Goal: Information Seeking & Learning: Learn about a topic

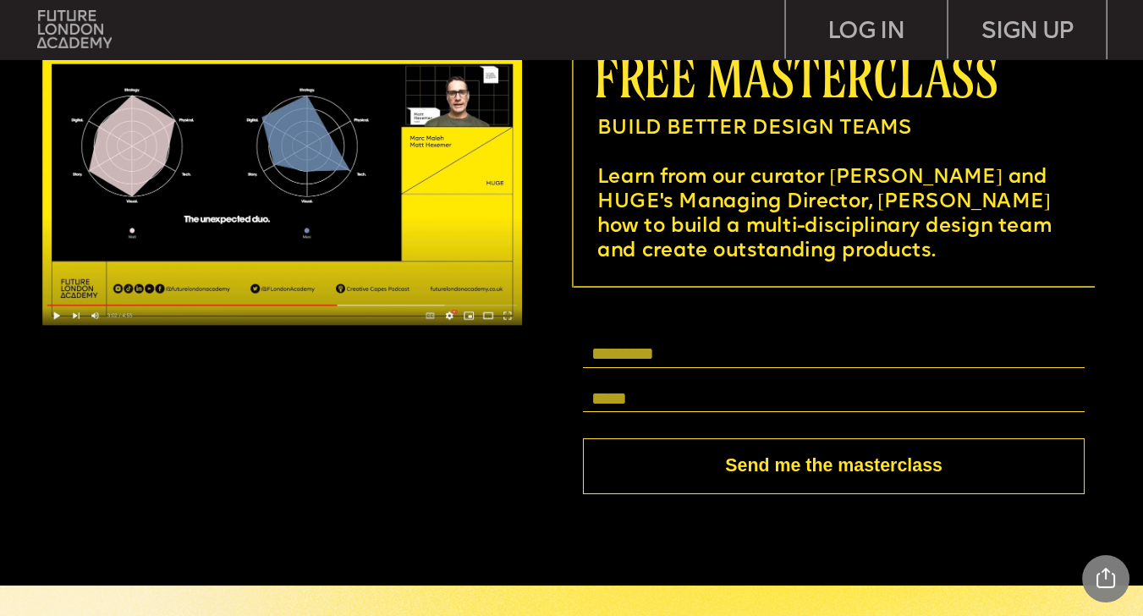
scroll to position [4387, 0]
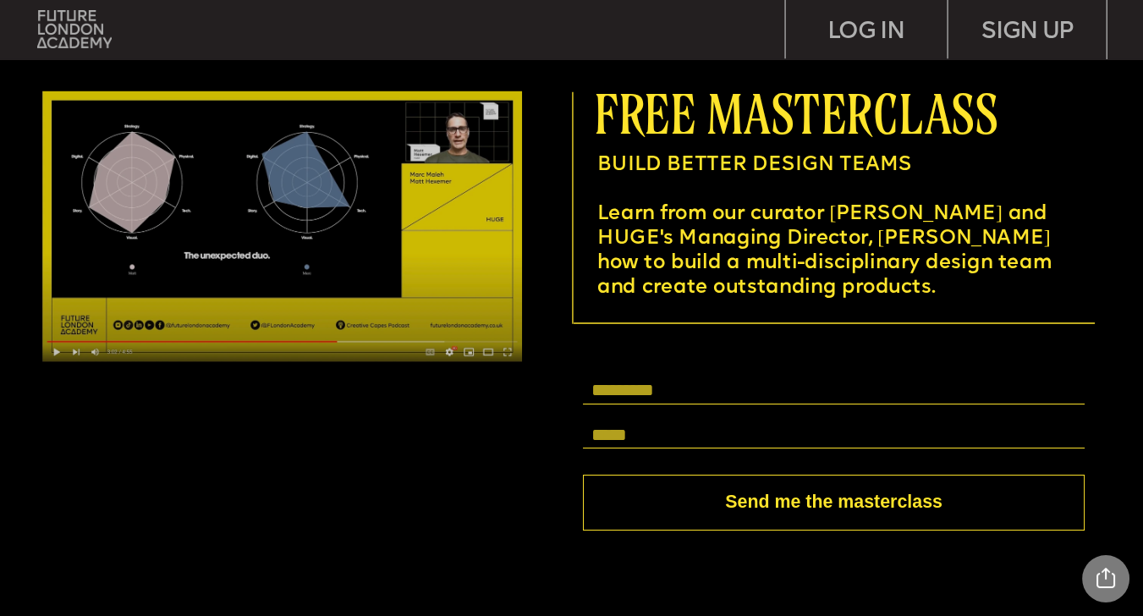
click at [189, 328] on img at bounding box center [282, 226] width 480 height 270
click at [421, 296] on img at bounding box center [282, 226] width 480 height 270
click at [507, 349] on img at bounding box center [282, 226] width 480 height 270
